Goal: Ask a question

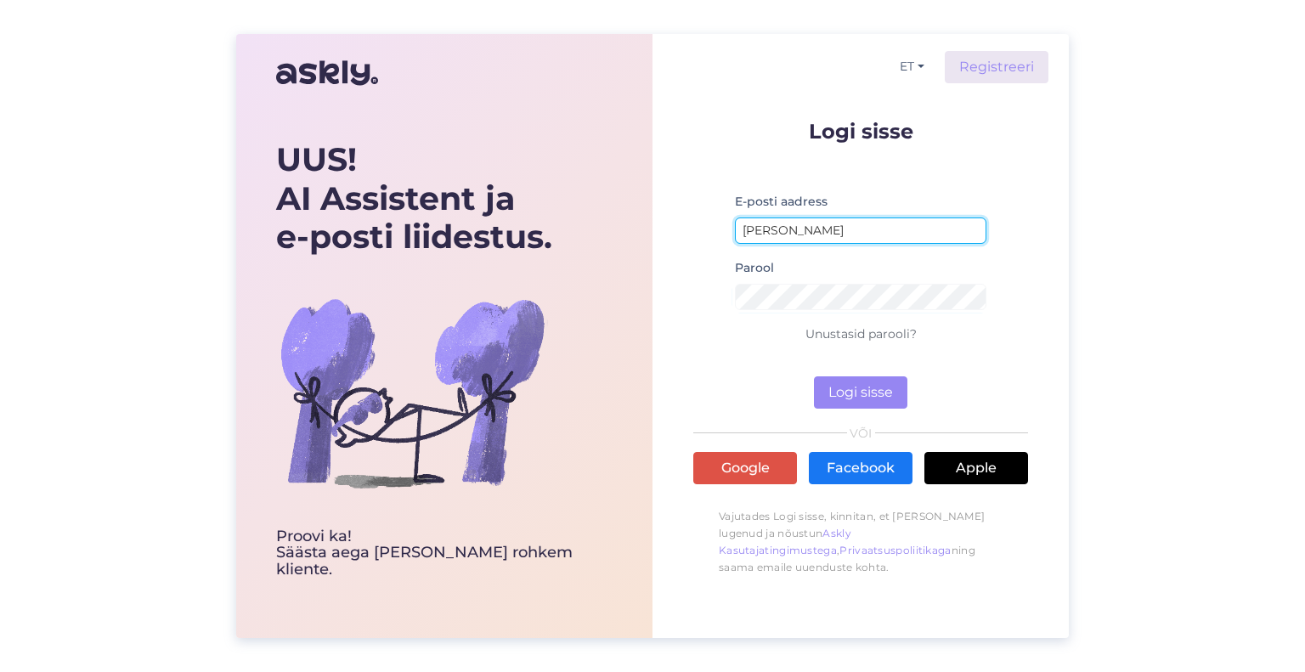
click at [842, 225] on input "[PERSON_NAME]" at bounding box center [860, 230] width 251 height 26
click at [800, 237] on input "[PERSON_NAME]" at bounding box center [860, 230] width 251 height 26
type input "[EMAIL_ADDRESS][DOMAIN_NAME]"
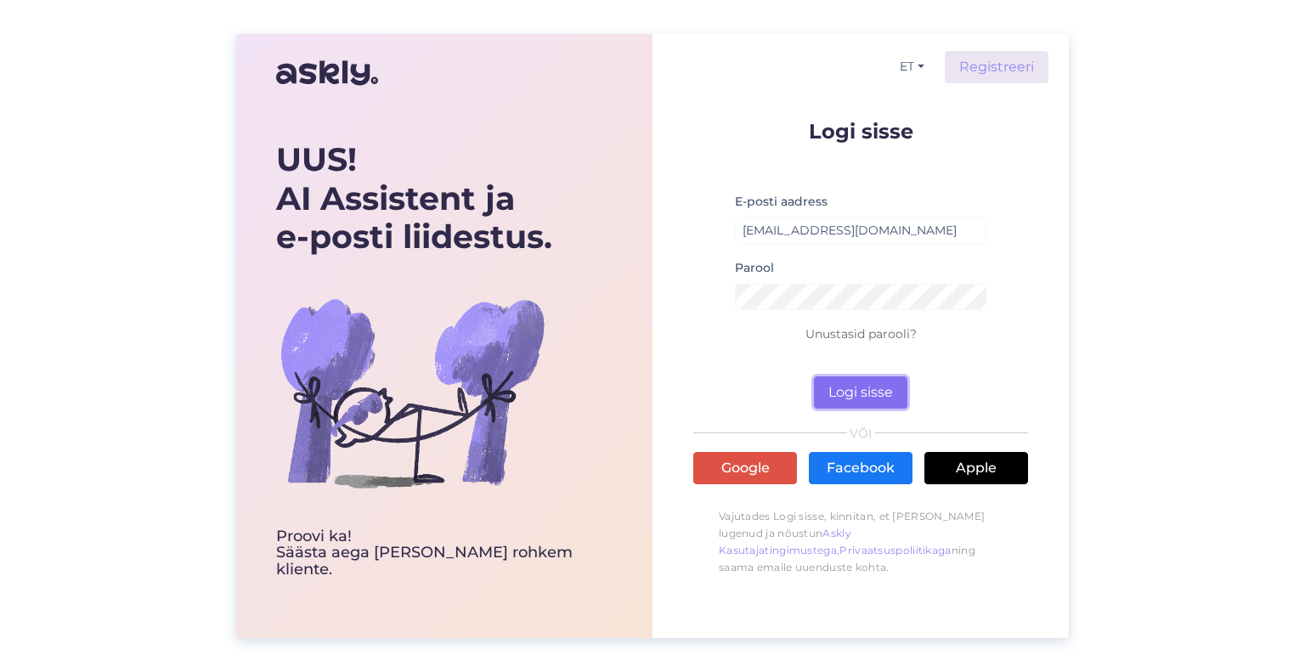
click at [872, 387] on button "Logi sisse" at bounding box center [860, 392] width 93 height 32
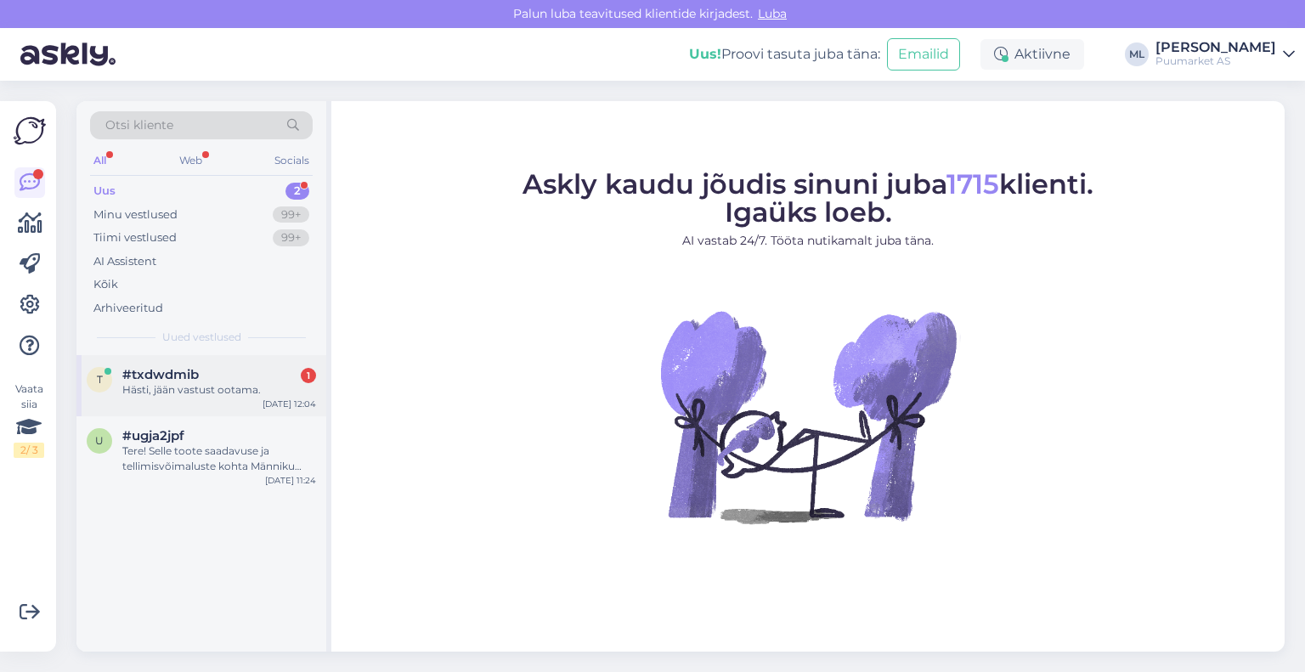
click at [188, 385] on div "Hästi, jään vastust ootama." at bounding box center [219, 389] width 194 height 15
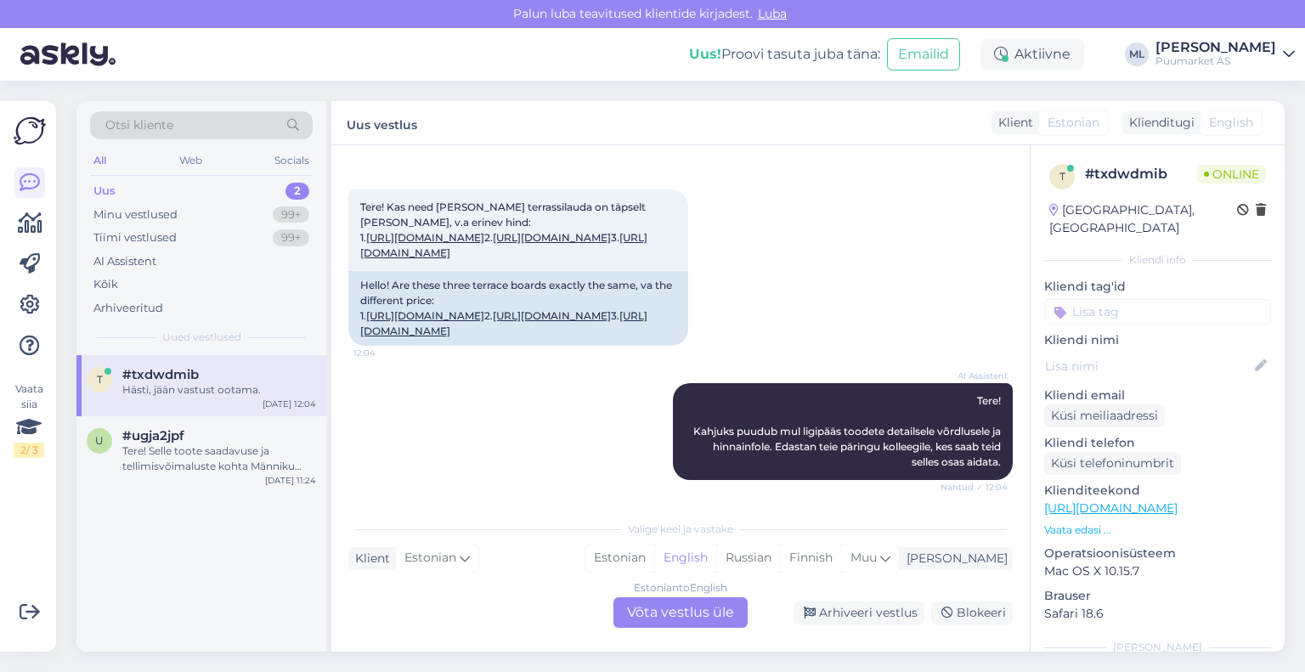
scroll to position [34, 0]
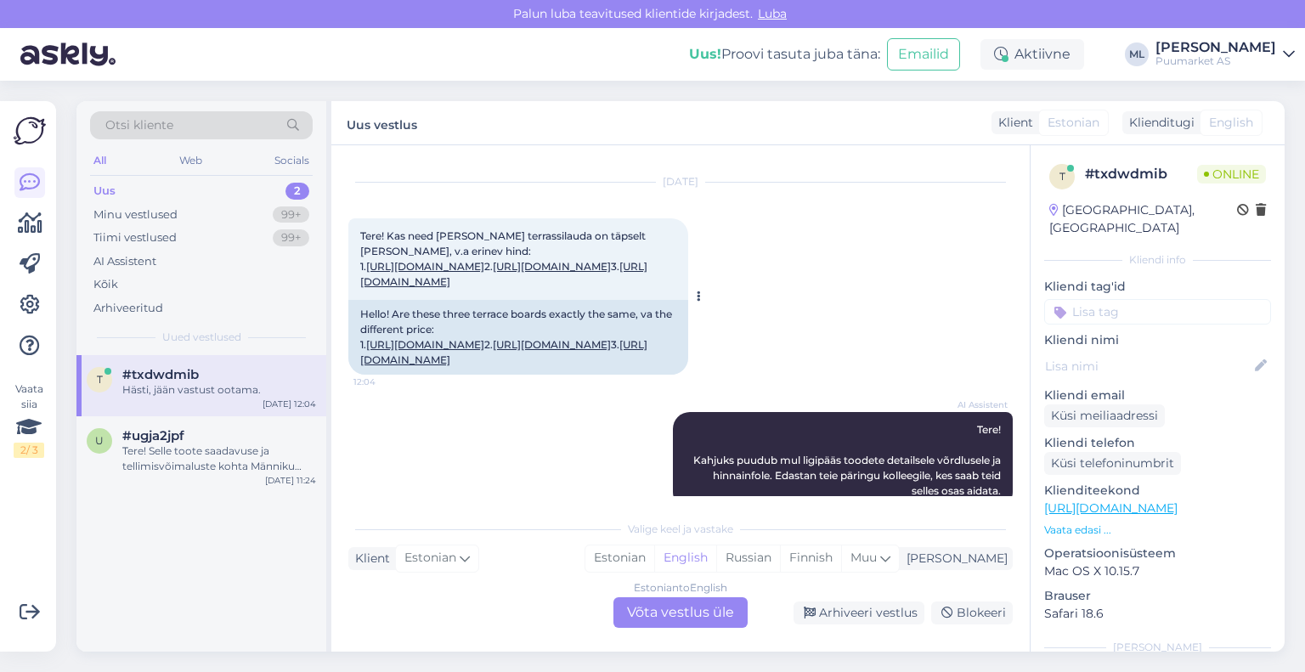
click at [484, 264] on link "[URL][DOMAIN_NAME]" at bounding box center [425, 266] width 118 height 13
click at [610, 273] on link "[URL][DOMAIN_NAME]" at bounding box center [552, 266] width 118 height 13
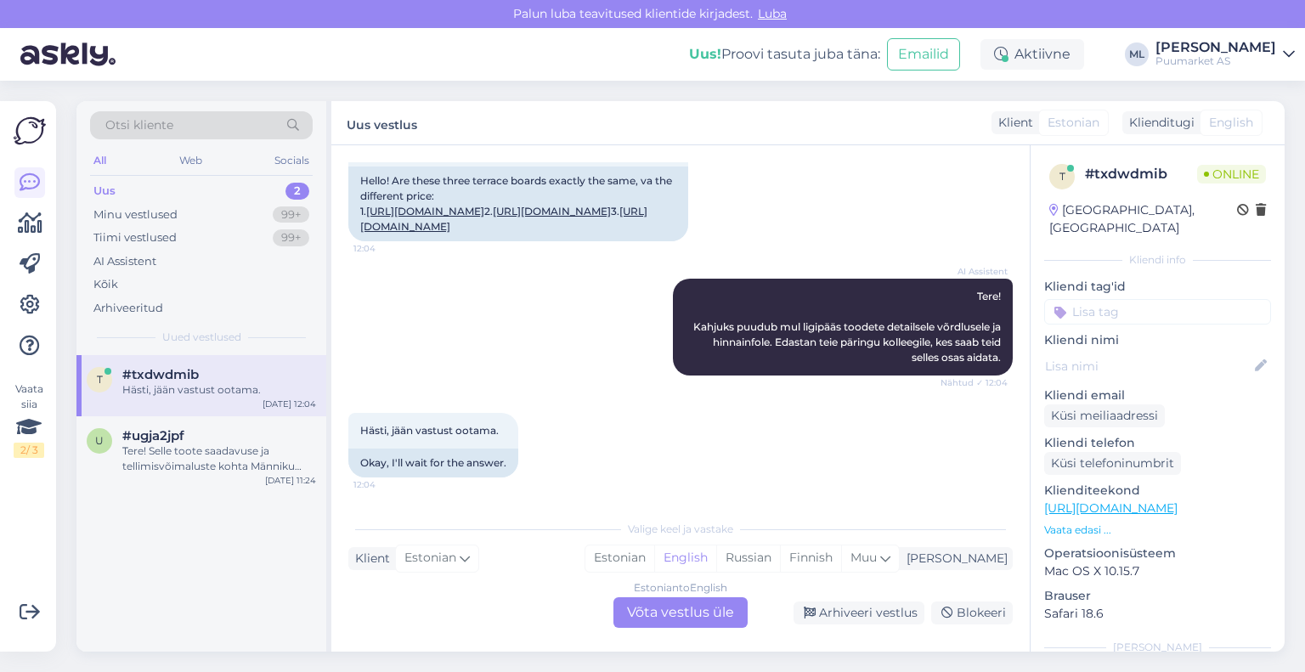
drag, startPoint x: 690, startPoint y: 556, endPoint x: 690, endPoint y: 615, distance: 58.6
click at [654, 556] on div "Estonian" at bounding box center [619, 557] width 69 height 25
click at [694, 616] on div "Estonian to Estonian Võta vestlus üle" at bounding box center [680, 612] width 134 height 31
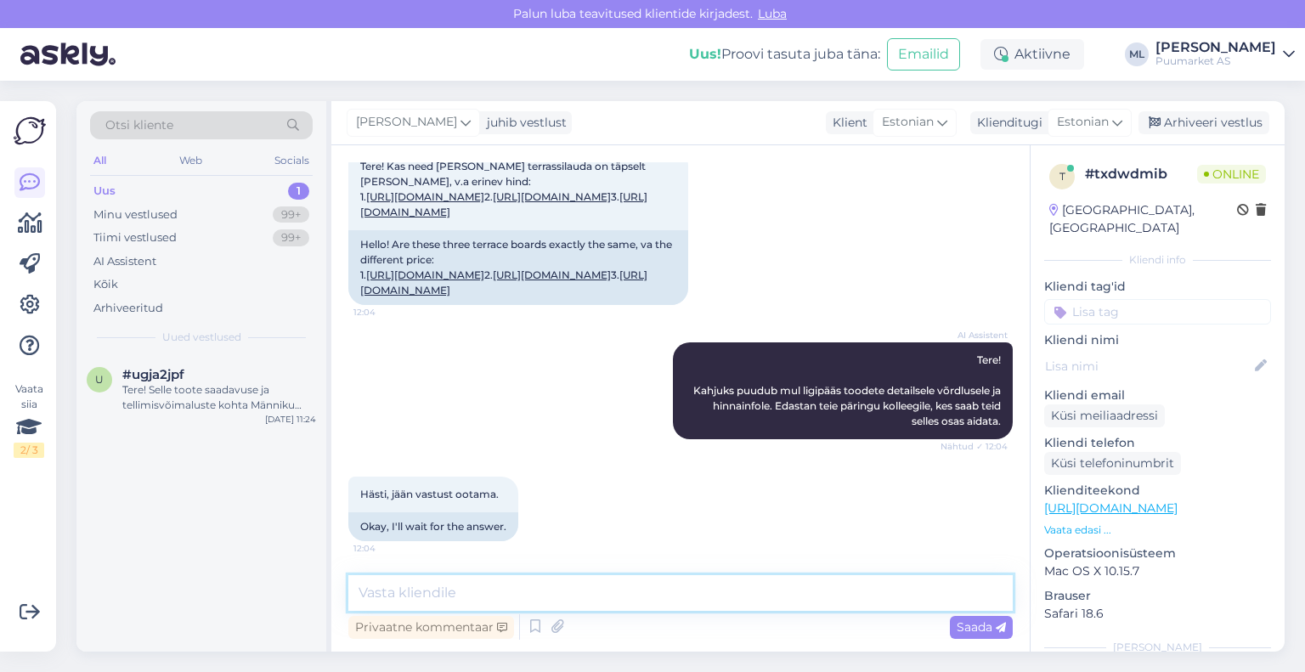
click at [691, 585] on textarea at bounding box center [680, 593] width 664 height 36
type textarea "Tere"
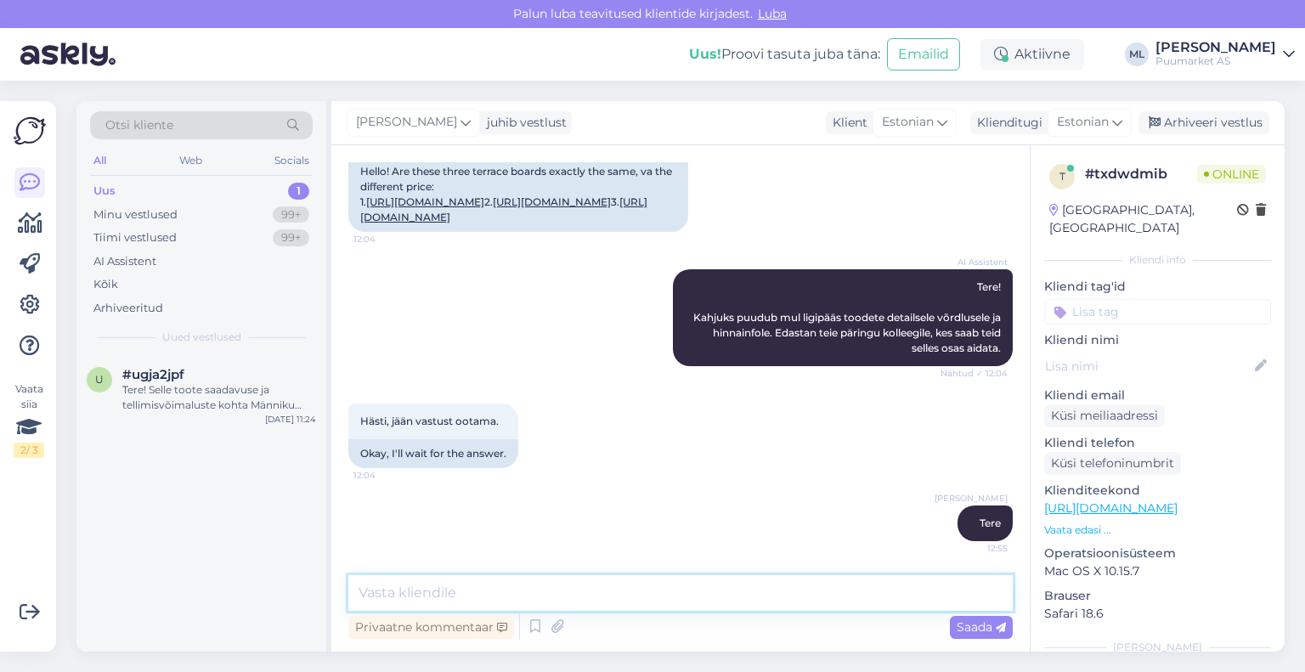
click at [659, 587] on textarea at bounding box center [680, 593] width 664 height 36
type textarea "ü"
drag, startPoint x: 493, startPoint y: 305, endPoint x: 357, endPoint y: 231, distance: 154.7
click at [357, 231] on div "Hello! Are these three terrace boards exactly the same, va the different price:…" at bounding box center [518, 194] width 340 height 75
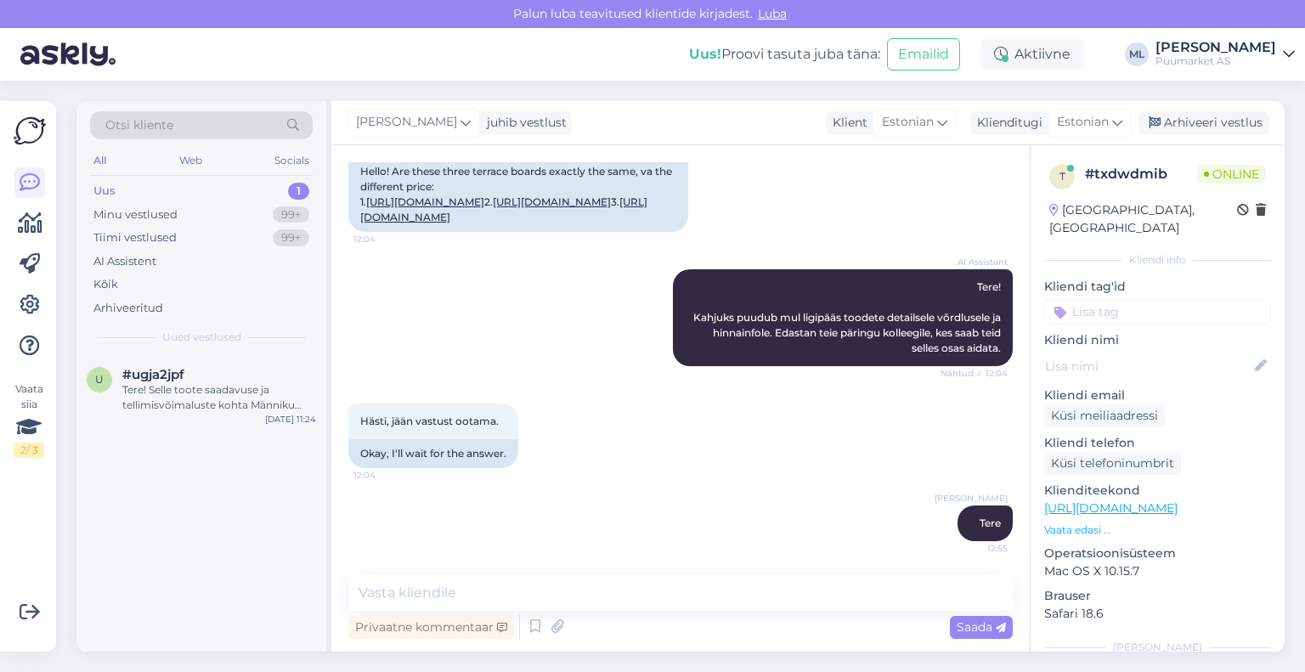
click at [698, 232] on div at bounding box center [695, 154] width 15 height 156
click at [575, 208] on link "[URL][DOMAIN_NAME]" at bounding box center [552, 201] width 118 height 13
click at [749, 595] on textarea at bounding box center [680, 593] width 664 height 36
type textarea "üks nendest väljatoodud terrassilaudadest on B-sort"
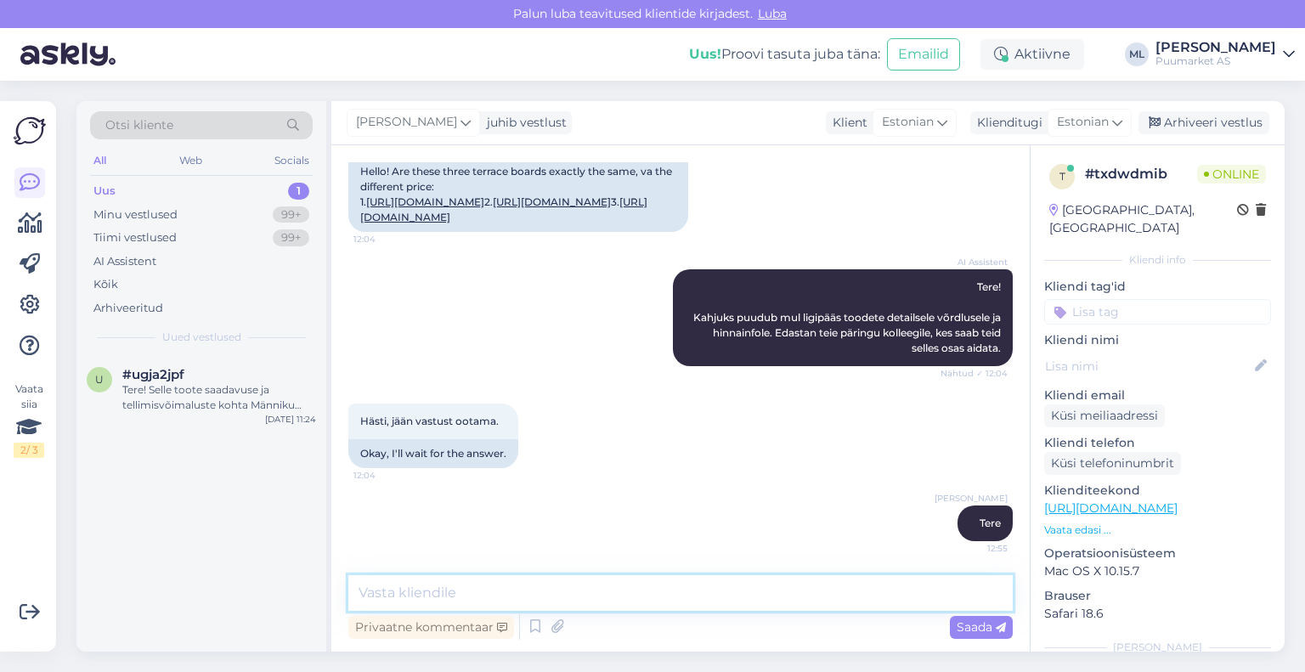
scroll to position [372, 0]
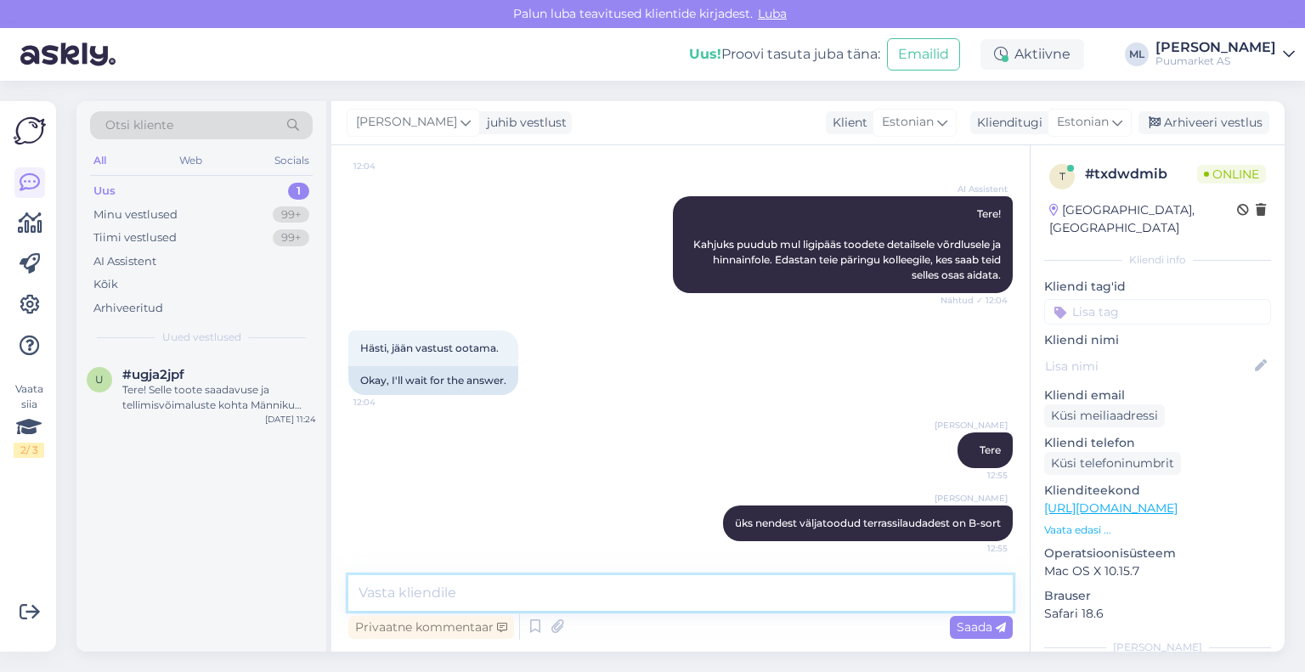
click at [830, 606] on textarea at bounding box center [680, 593] width 664 height 36
paste textarea "[URL][DOMAIN_NAME]"
type textarea "[URL][DOMAIN_NAME]"
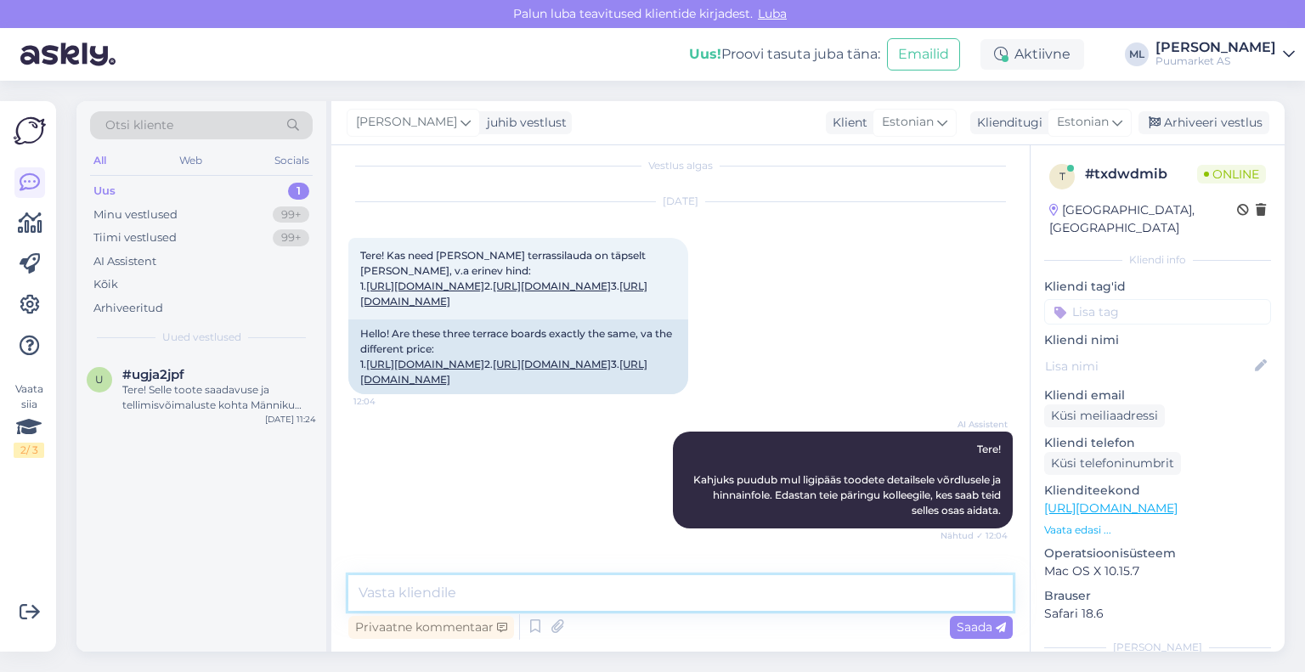
scroll to position [0, 0]
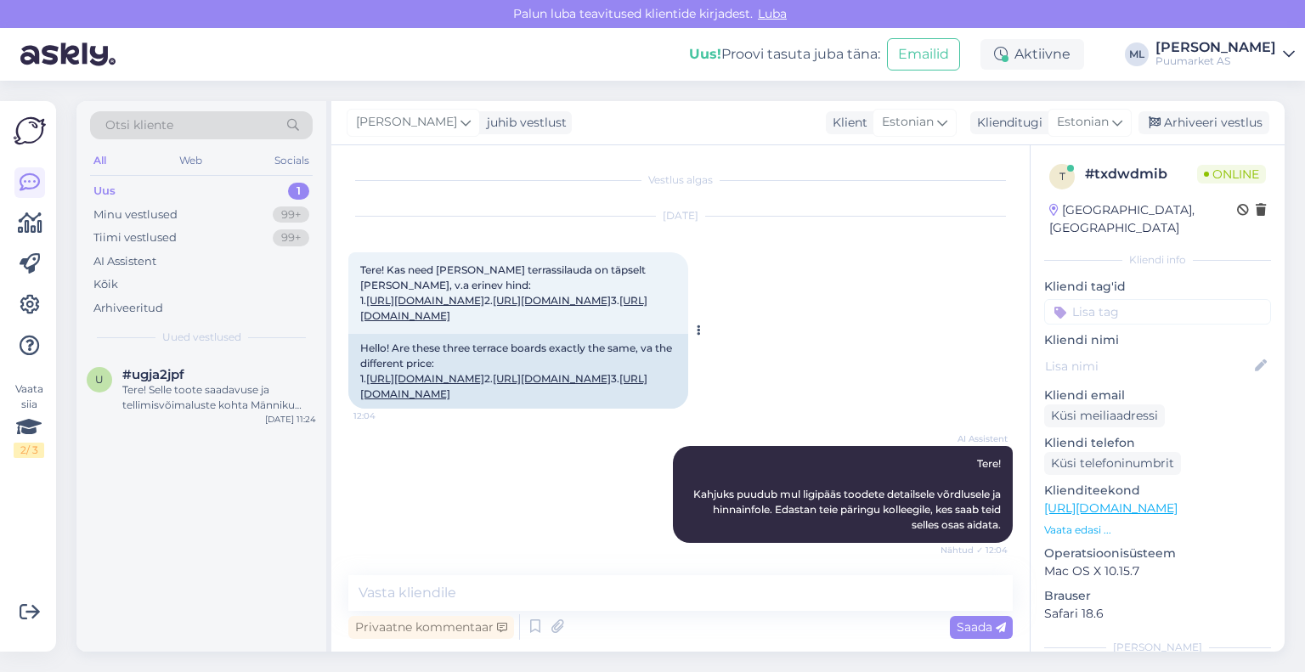
click at [484, 302] on link "[URL][DOMAIN_NAME]" at bounding box center [425, 300] width 118 height 13
click at [636, 322] on link "[URL][DOMAIN_NAME]" at bounding box center [503, 308] width 287 height 28
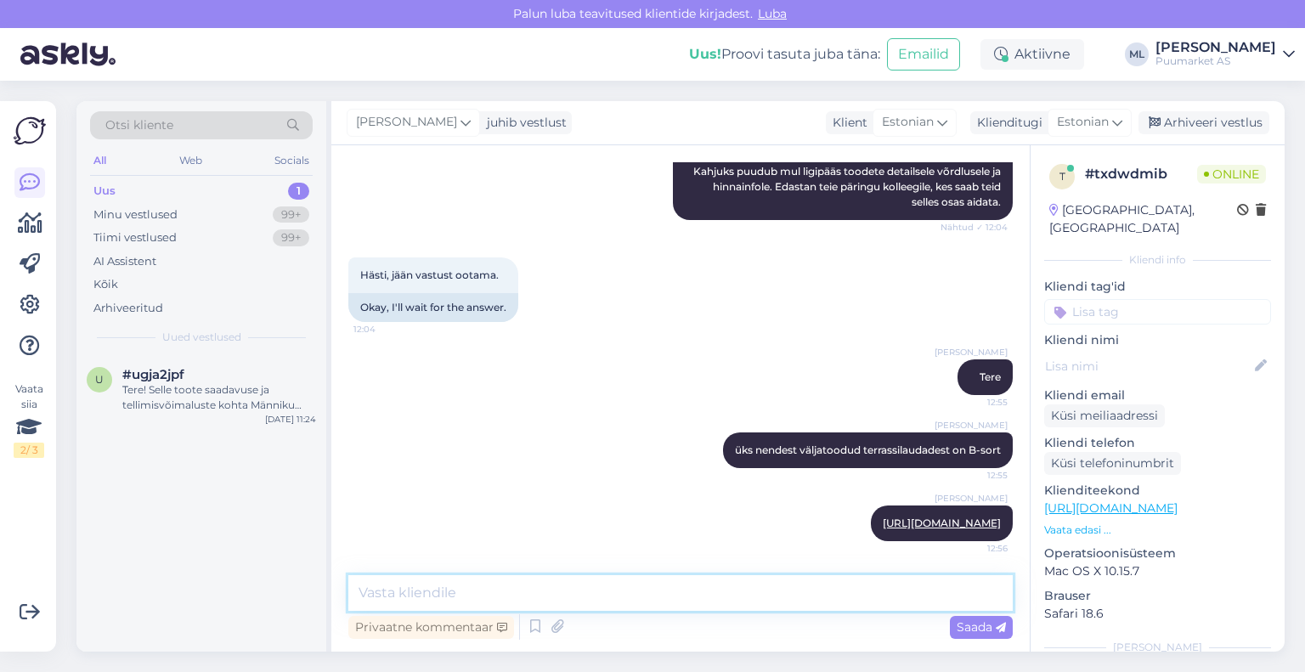
drag, startPoint x: 737, startPoint y: 601, endPoint x: 748, endPoint y: 554, distance: 48.0
click at [737, 601] on textarea at bounding box center [680, 593] width 664 height 36
click at [789, 590] on textarea at bounding box center [680, 593] width 664 height 36
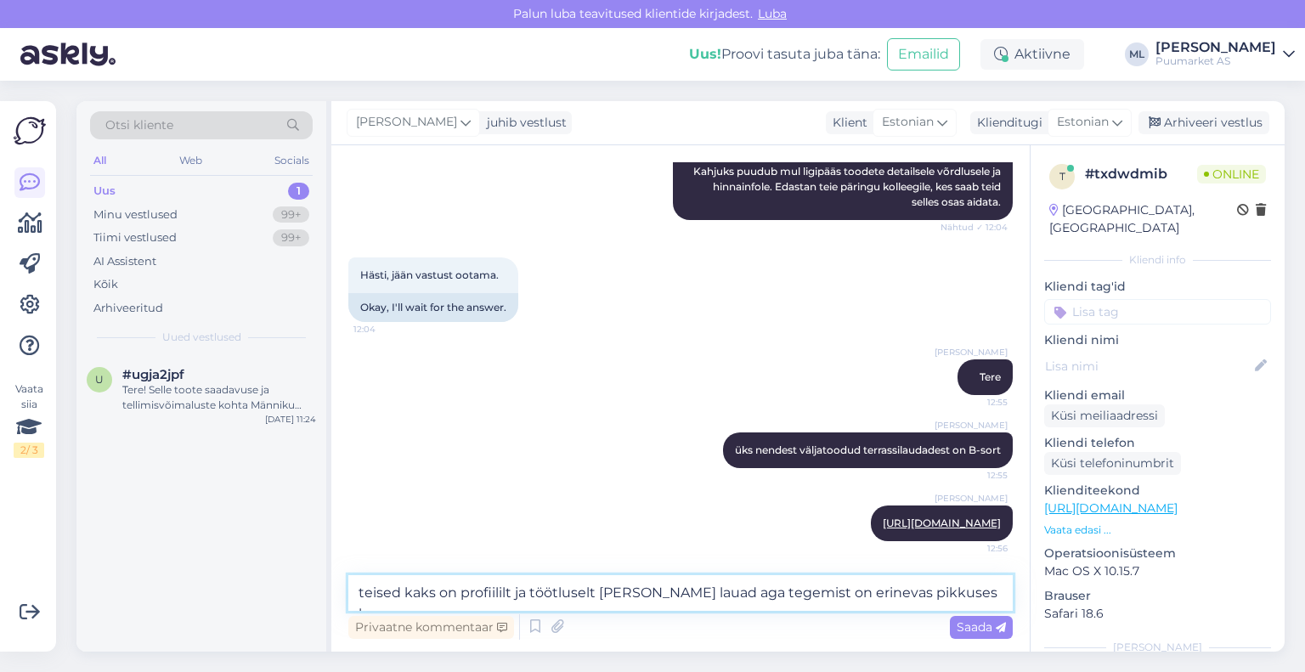
type textarea "teised kaks on profiililt ja töötluselt [PERSON_NAME] lauad aga tegemist on eri…"
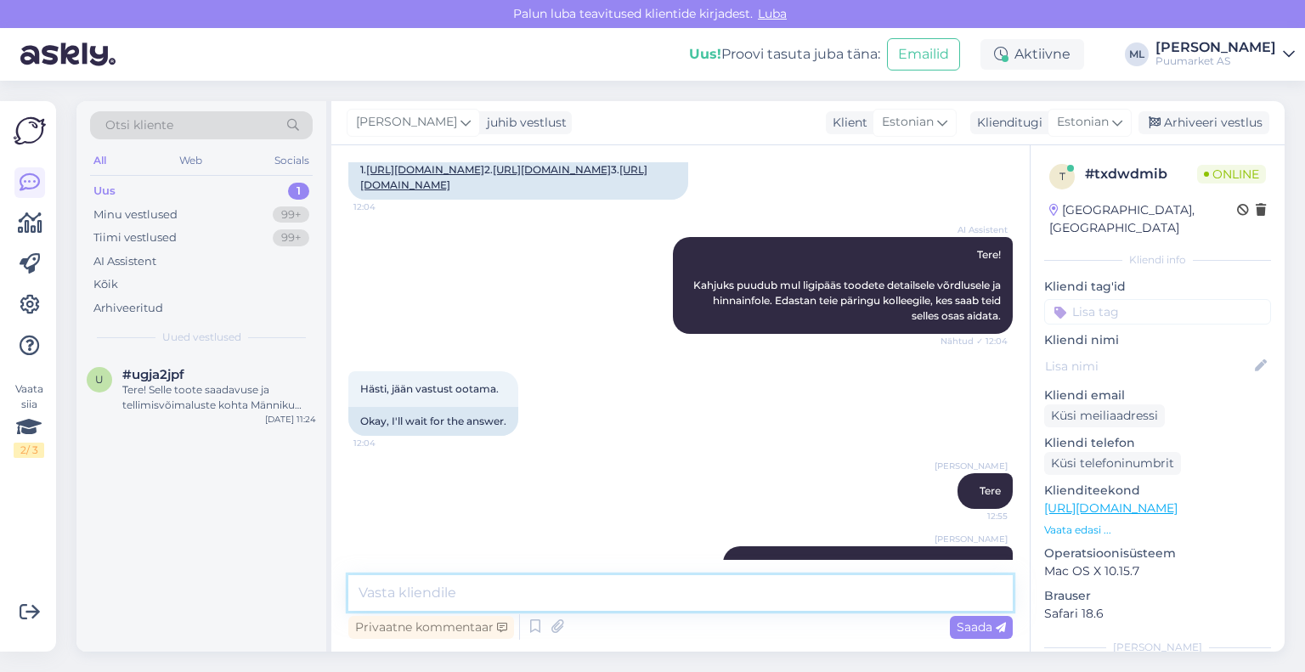
scroll to position [548, 0]
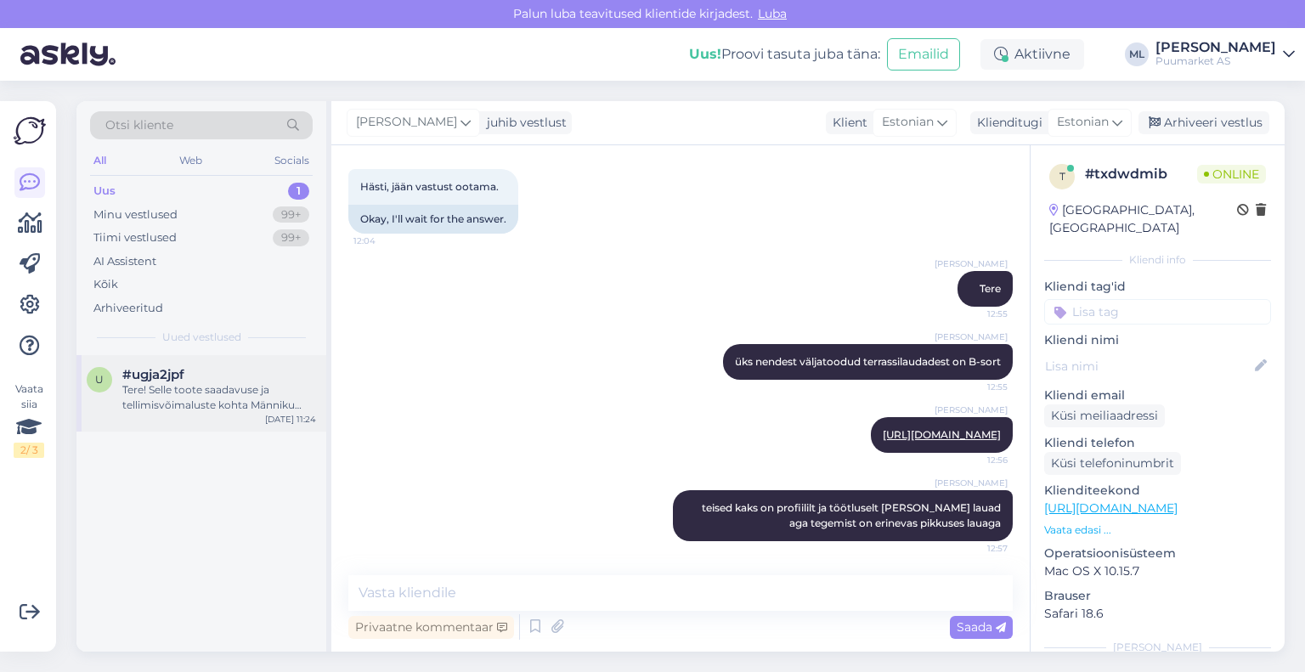
click at [222, 400] on div "Tere! Selle toote saadavuse ja tellimisvõimaluste kohta Männiku osakonda peame …" at bounding box center [219, 397] width 194 height 31
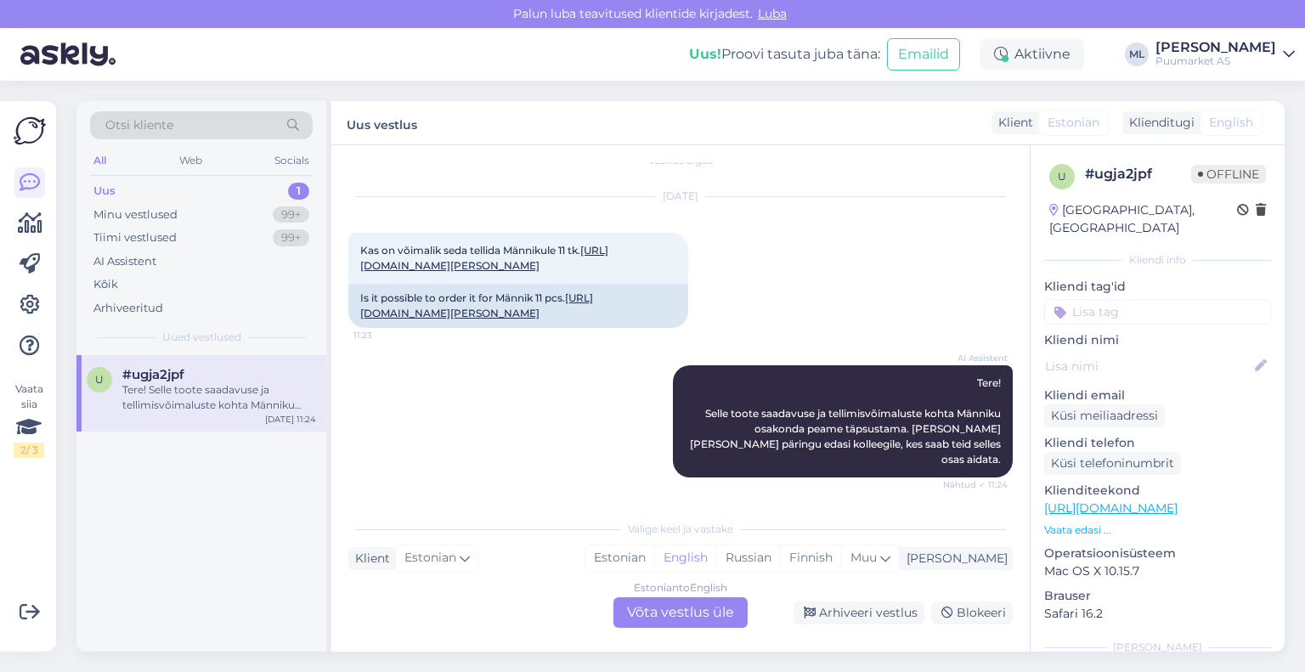
scroll to position [0, 0]
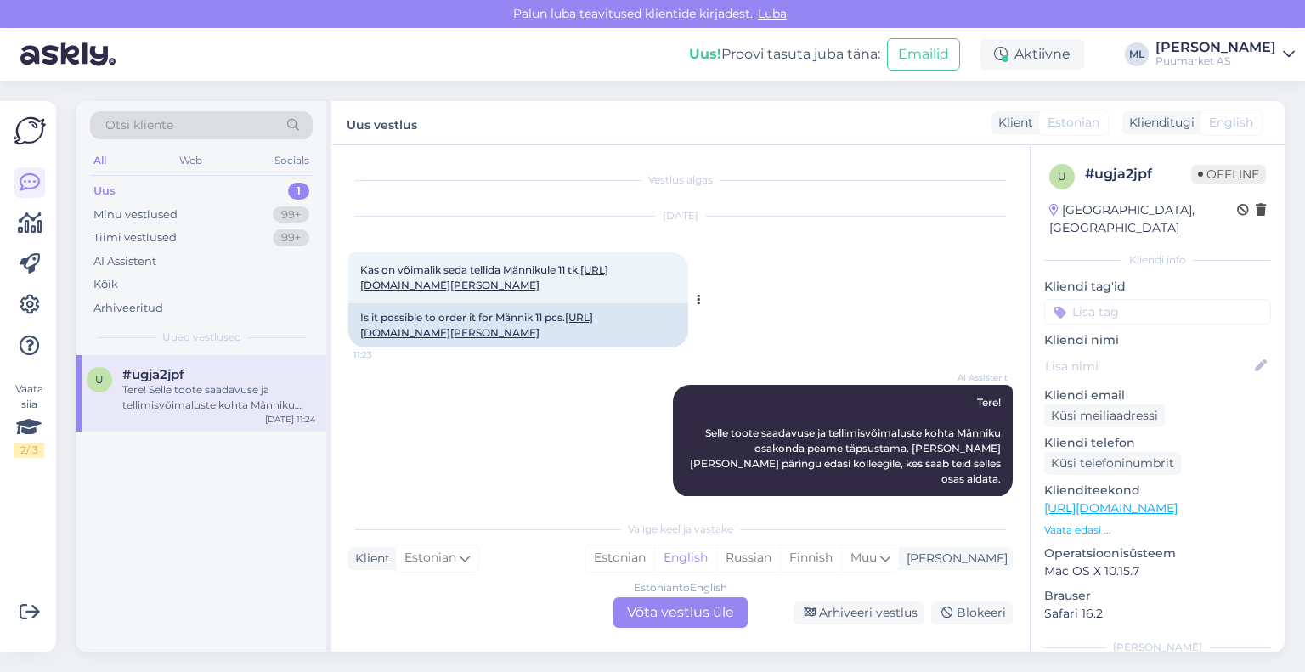
click at [532, 287] on link "https://puumarket.ee/toode/pruss-kuivatatud-75x200x6000mm/" at bounding box center [484, 277] width 248 height 28
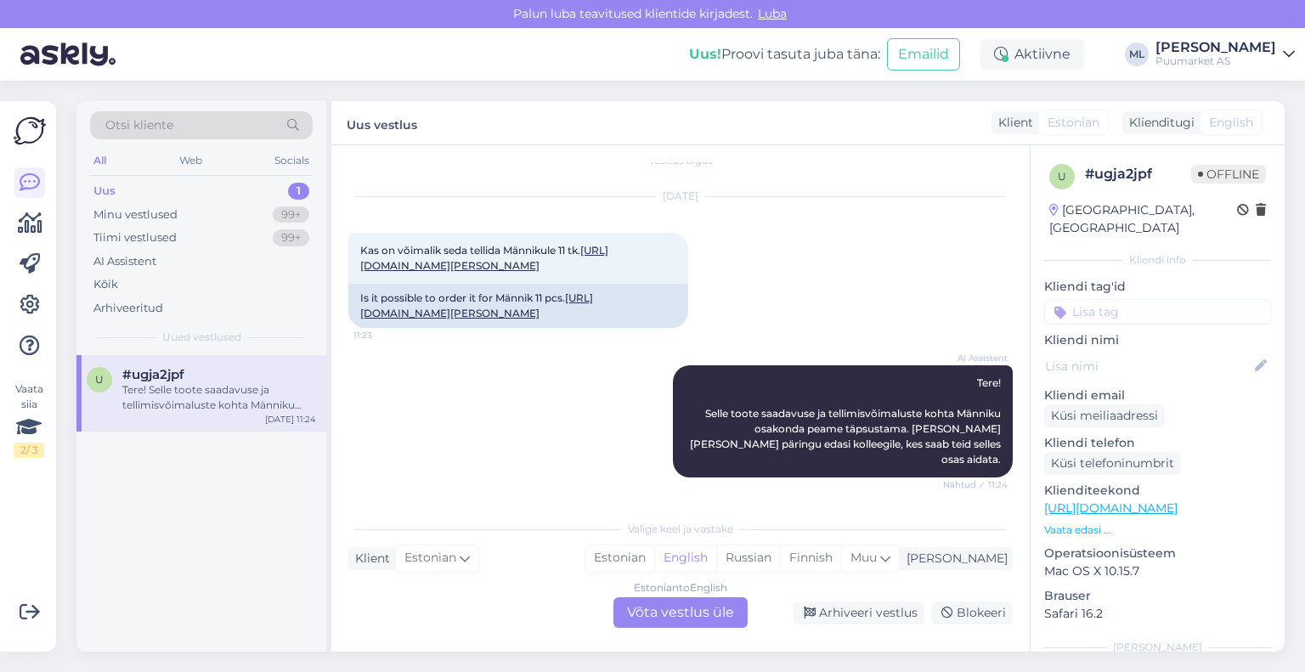
scroll to position [34, 0]
click at [153, 212] on div "Minu vestlused" at bounding box center [135, 214] width 84 height 17
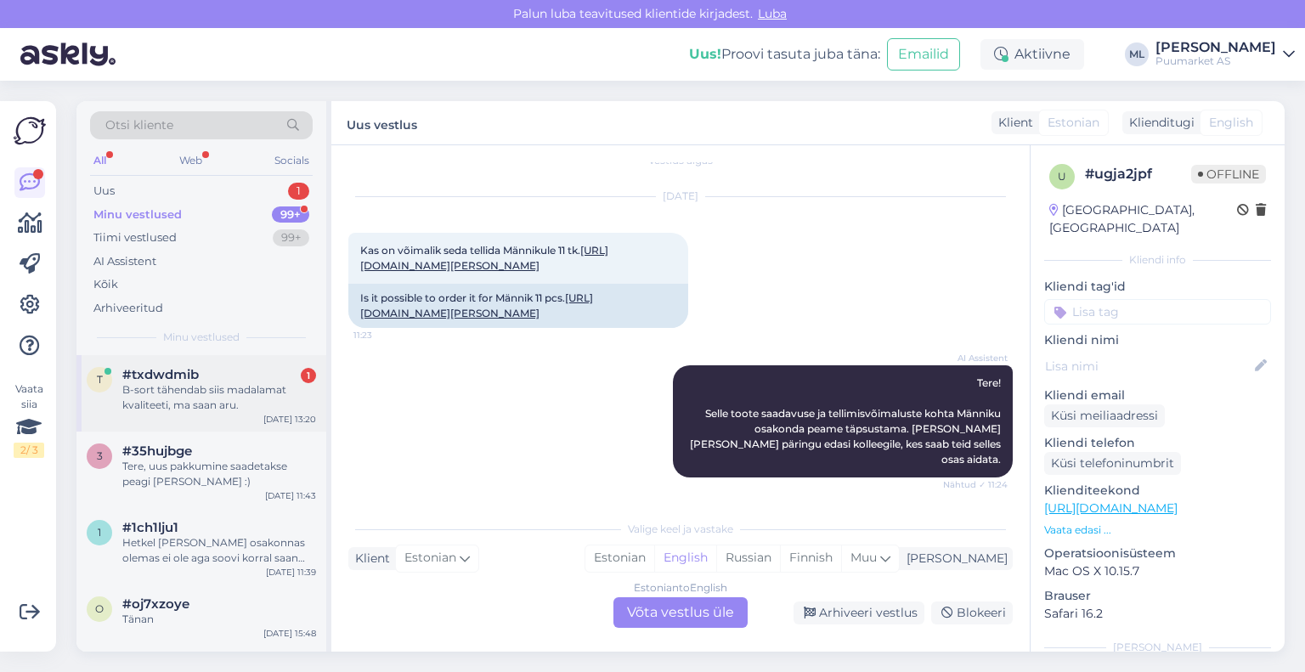
click at [204, 402] on div "B-sort tähendab siis madalamat kvaliteeti, ma saan aru." at bounding box center [219, 397] width 194 height 31
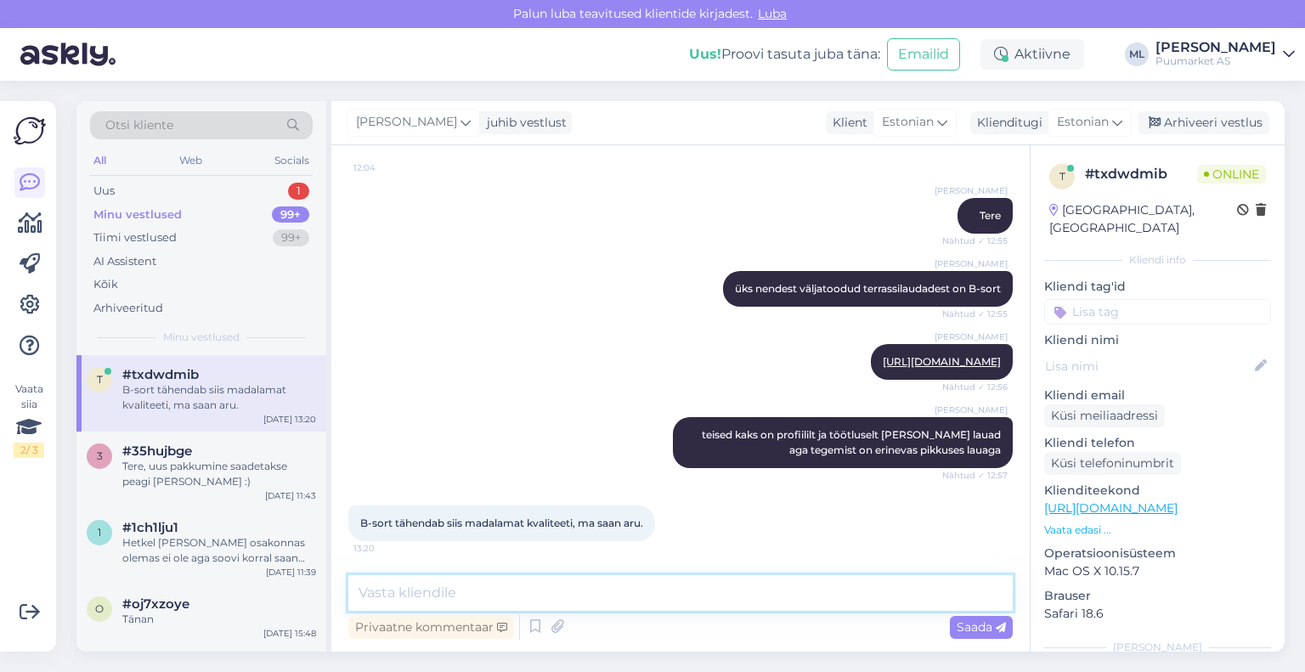
click at [539, 596] on textarea at bounding box center [680, 593] width 664 height 36
type textarea "just"
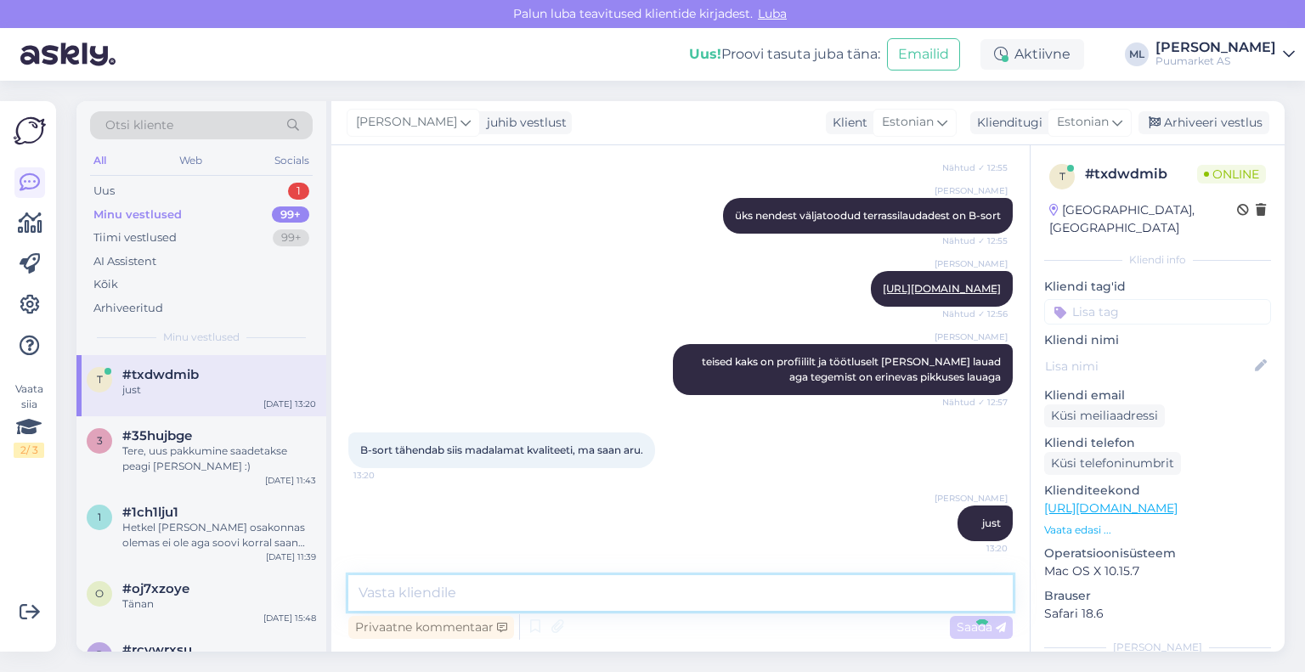
scroll to position [695, 0]
click at [613, 592] on textarea at bounding box center [680, 593] width 664 height 36
click at [234, 189] on div "Uus 1" at bounding box center [201, 191] width 223 height 24
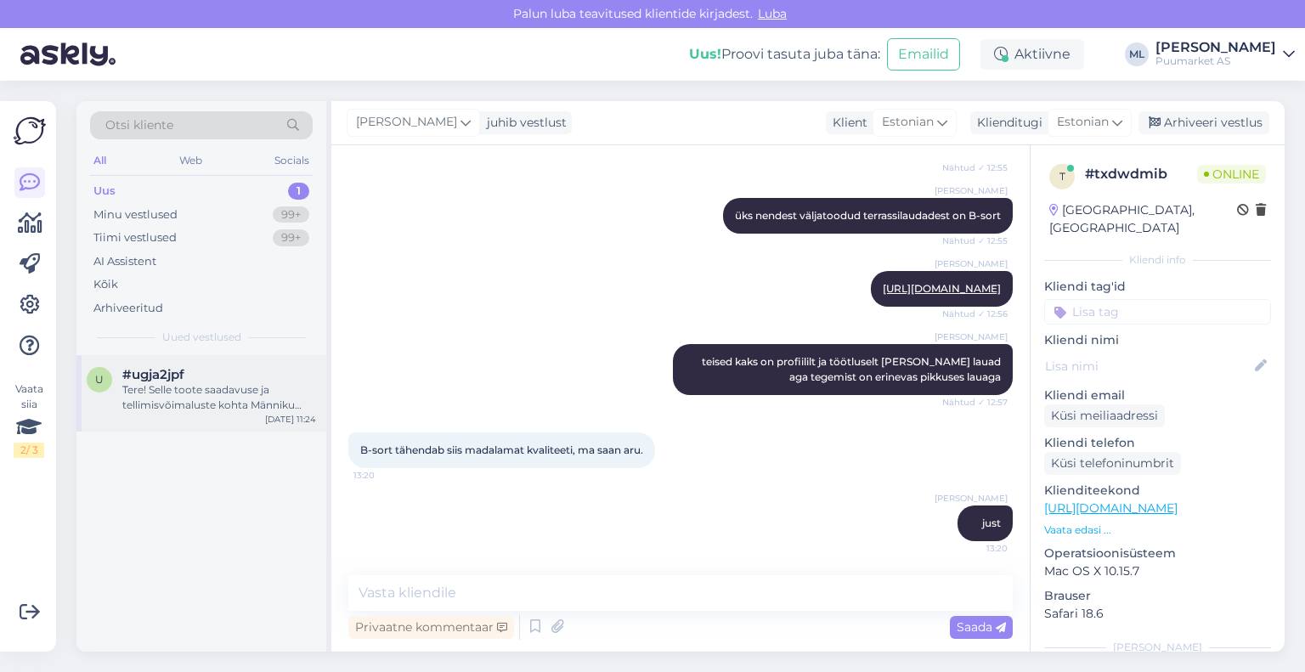
click at [211, 389] on div "Tere! Selle toote saadavuse ja tellimisvõimaluste kohta Männiku osakonda peame …" at bounding box center [219, 397] width 194 height 31
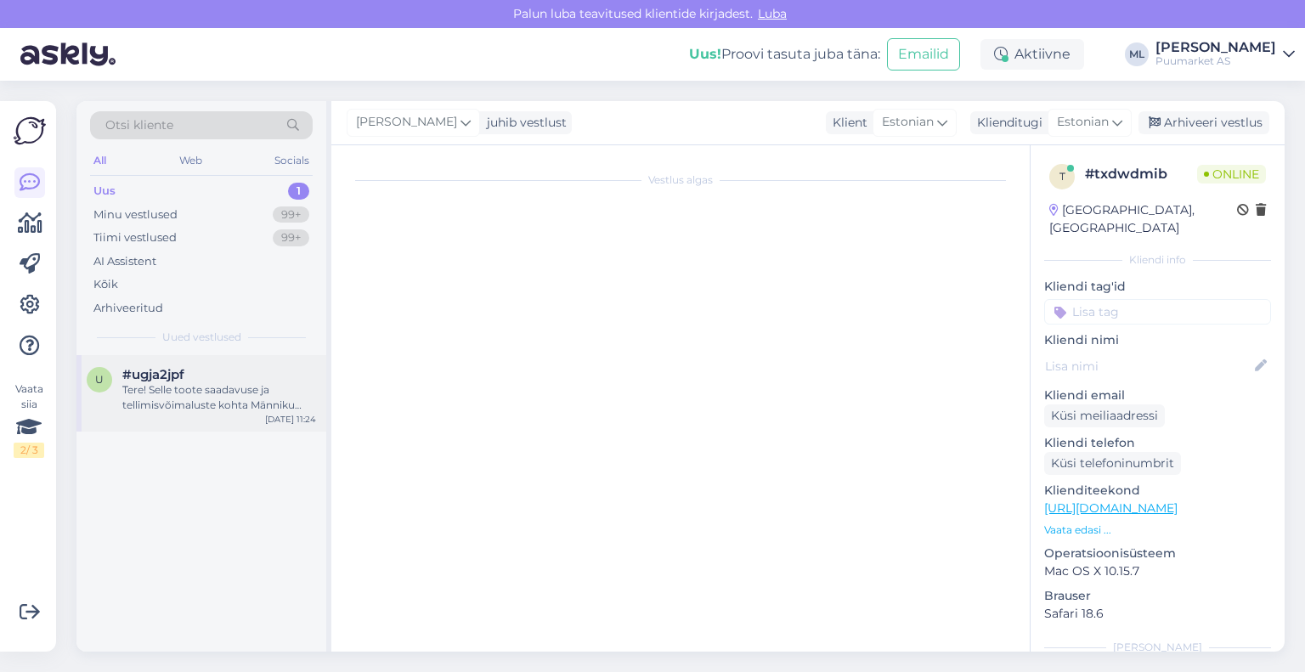
scroll to position [34, 0]
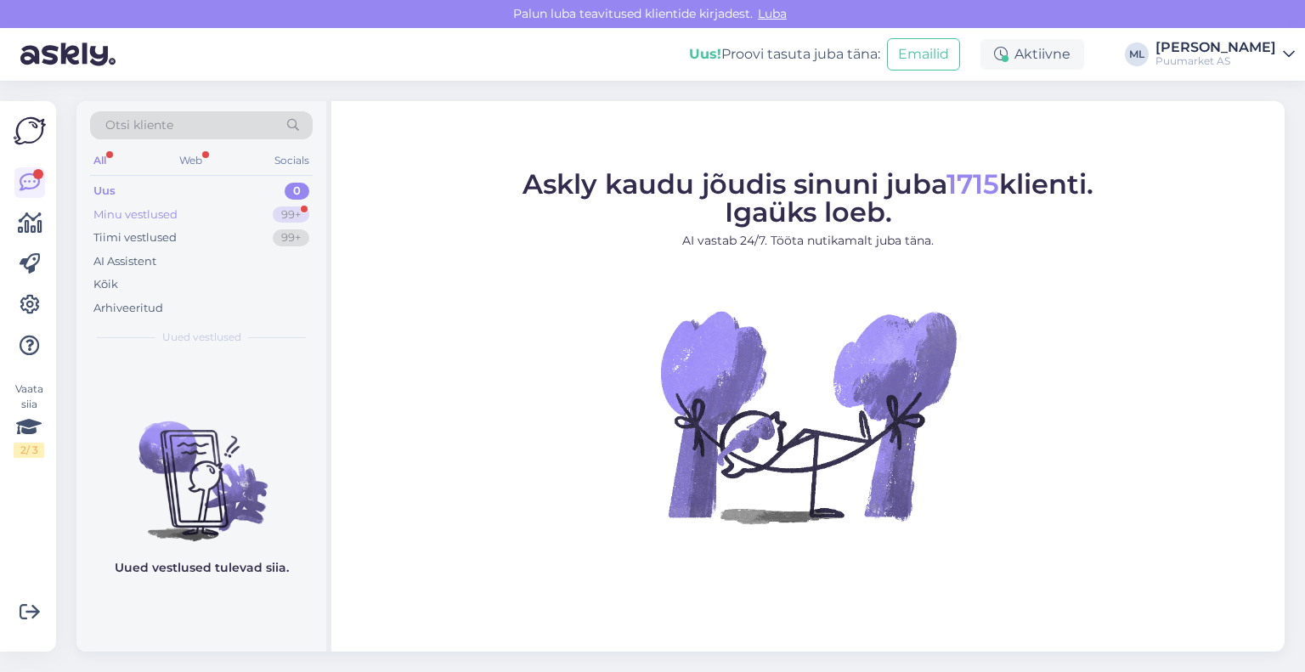
click at [174, 212] on div "Minu vestlused" at bounding box center [135, 214] width 84 height 17
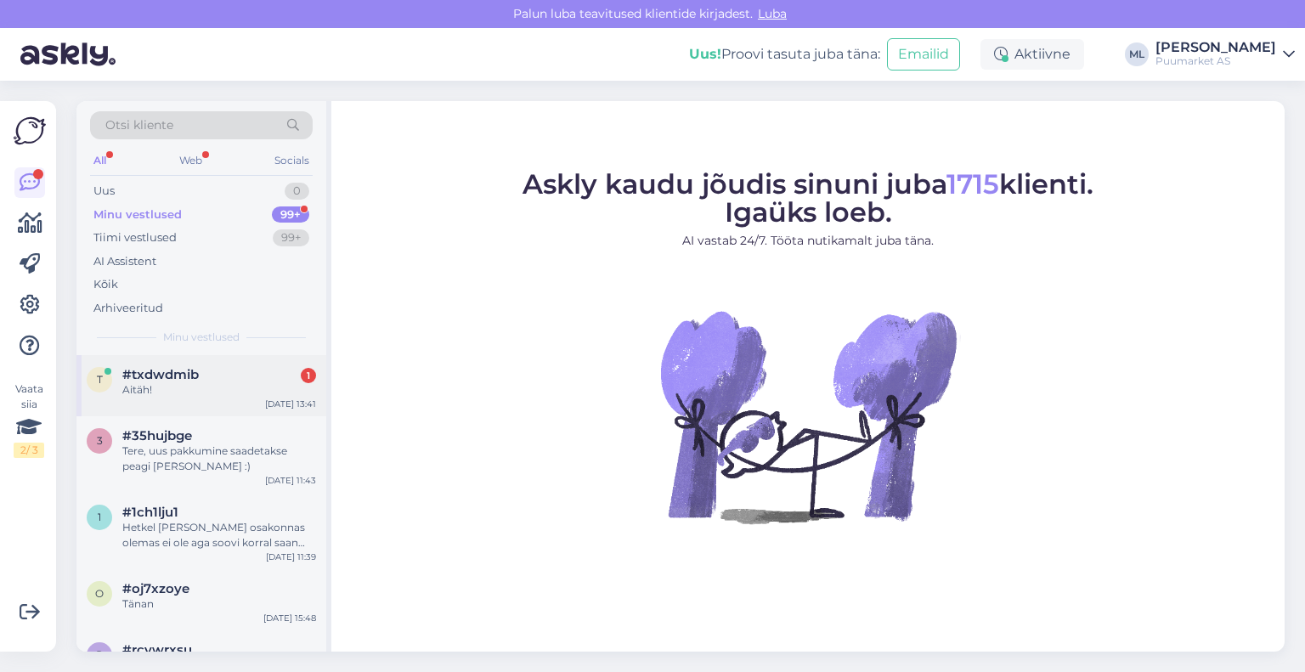
click at [191, 382] on div "Aitäh!" at bounding box center [219, 389] width 194 height 15
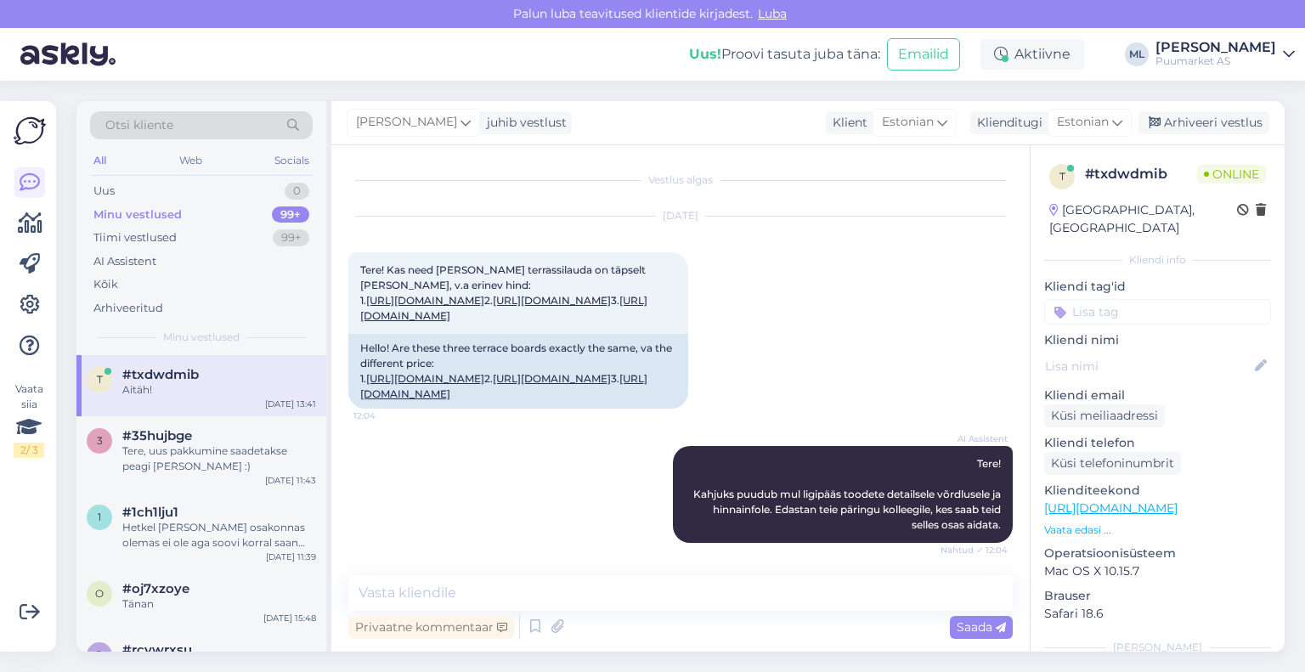
scroll to position [768, 0]
